Goal: Task Accomplishment & Management: Use online tool/utility

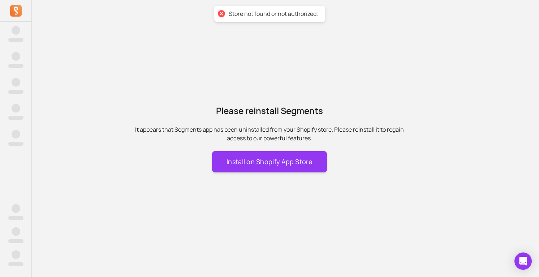
click at [17, 48] on div "‌ ‌ ‌ ‌ ‌ ‌ ‌ ‌ ‌ ‌" at bounding box center [15, 87] width 15 height 124
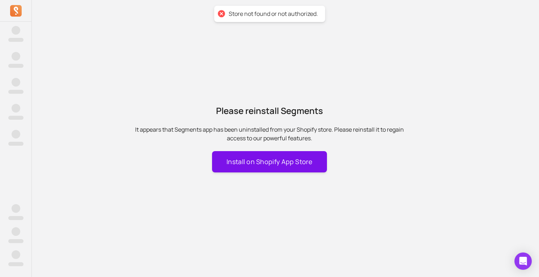
click at [268, 171] on button "Install on Shopify App Store" at bounding box center [269, 161] width 115 height 21
